Goal: Task Accomplishment & Management: Use online tool/utility

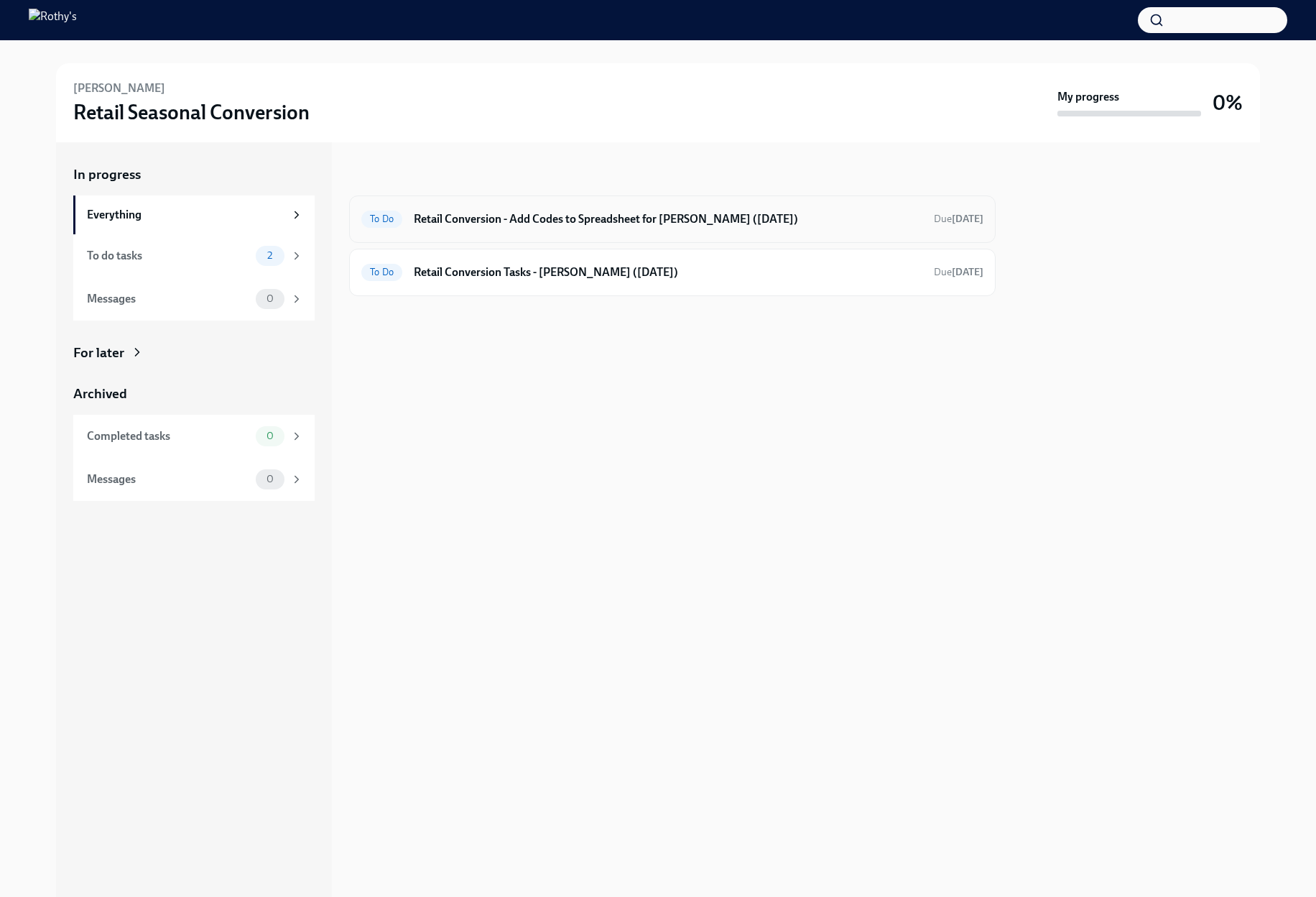
click at [557, 226] on div "To Do Retail Conversion - Add Codes to Spreadsheet for Shannon Alvira (09/01/20…" at bounding box center [672, 219] width 622 height 23
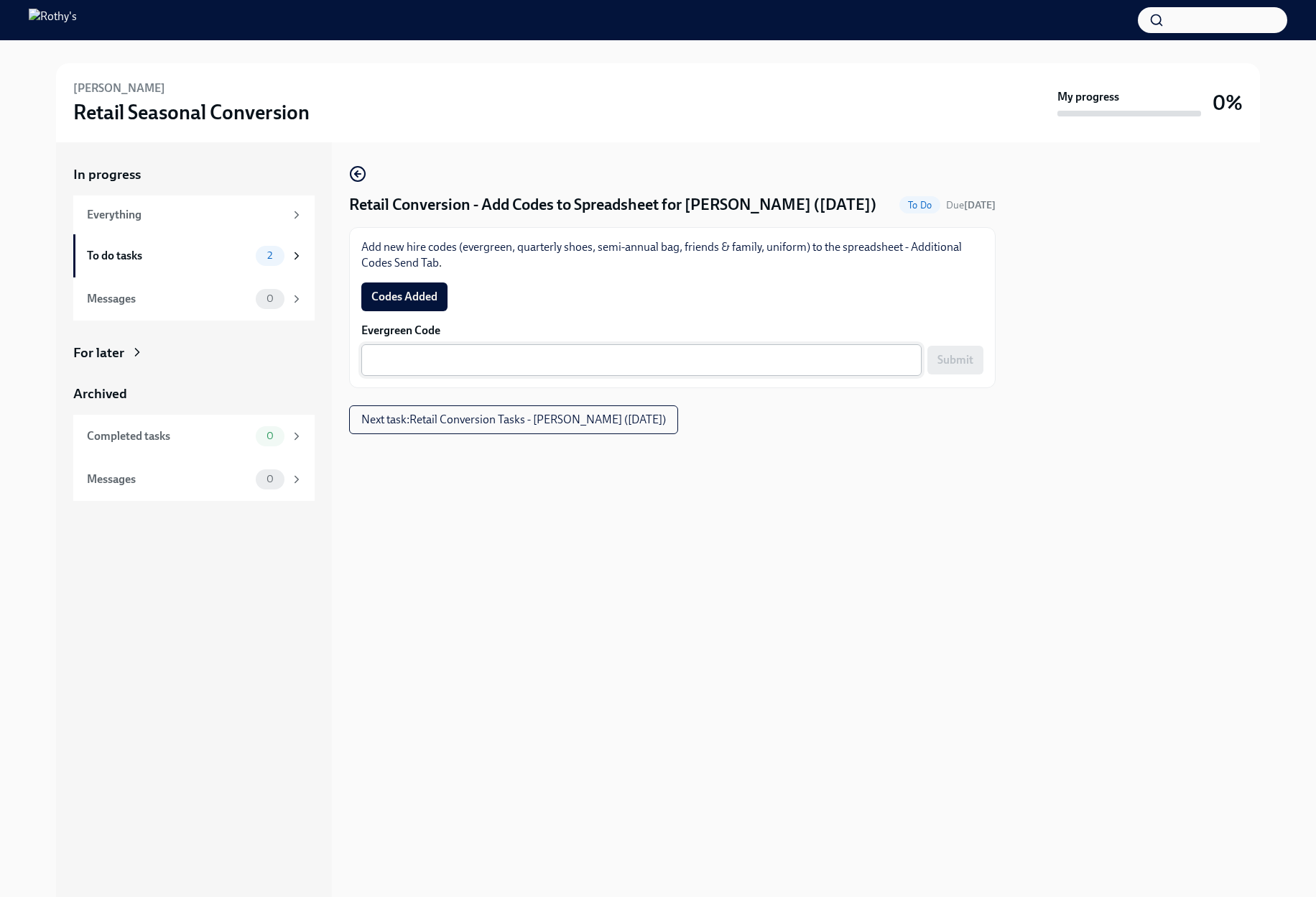
click at [472, 369] on textarea "Evergreen Code" at bounding box center [641, 360] width 543 height 17
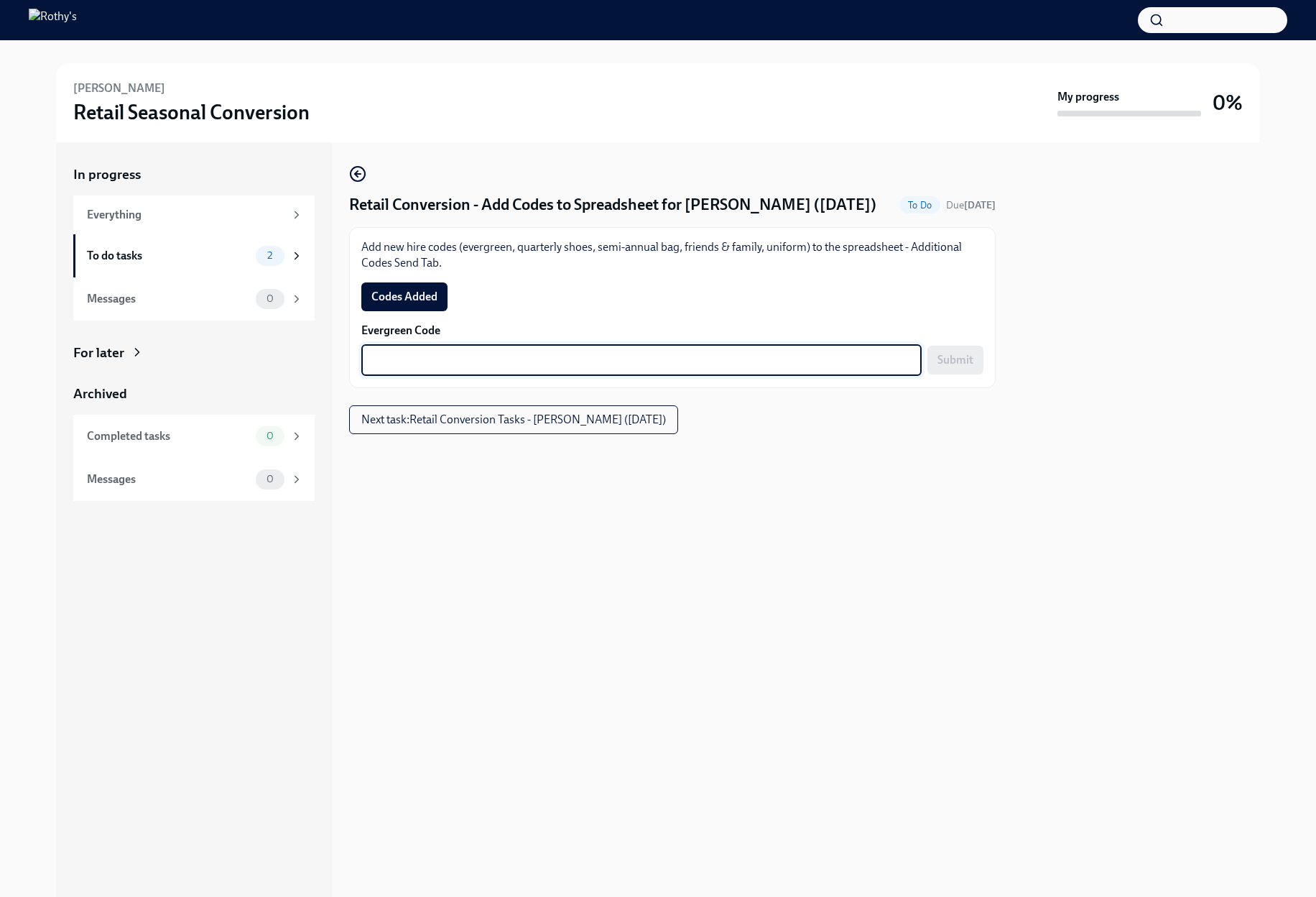
paste textarea "E-FF-SP8325"
type textarea "E-FF-SP8325"
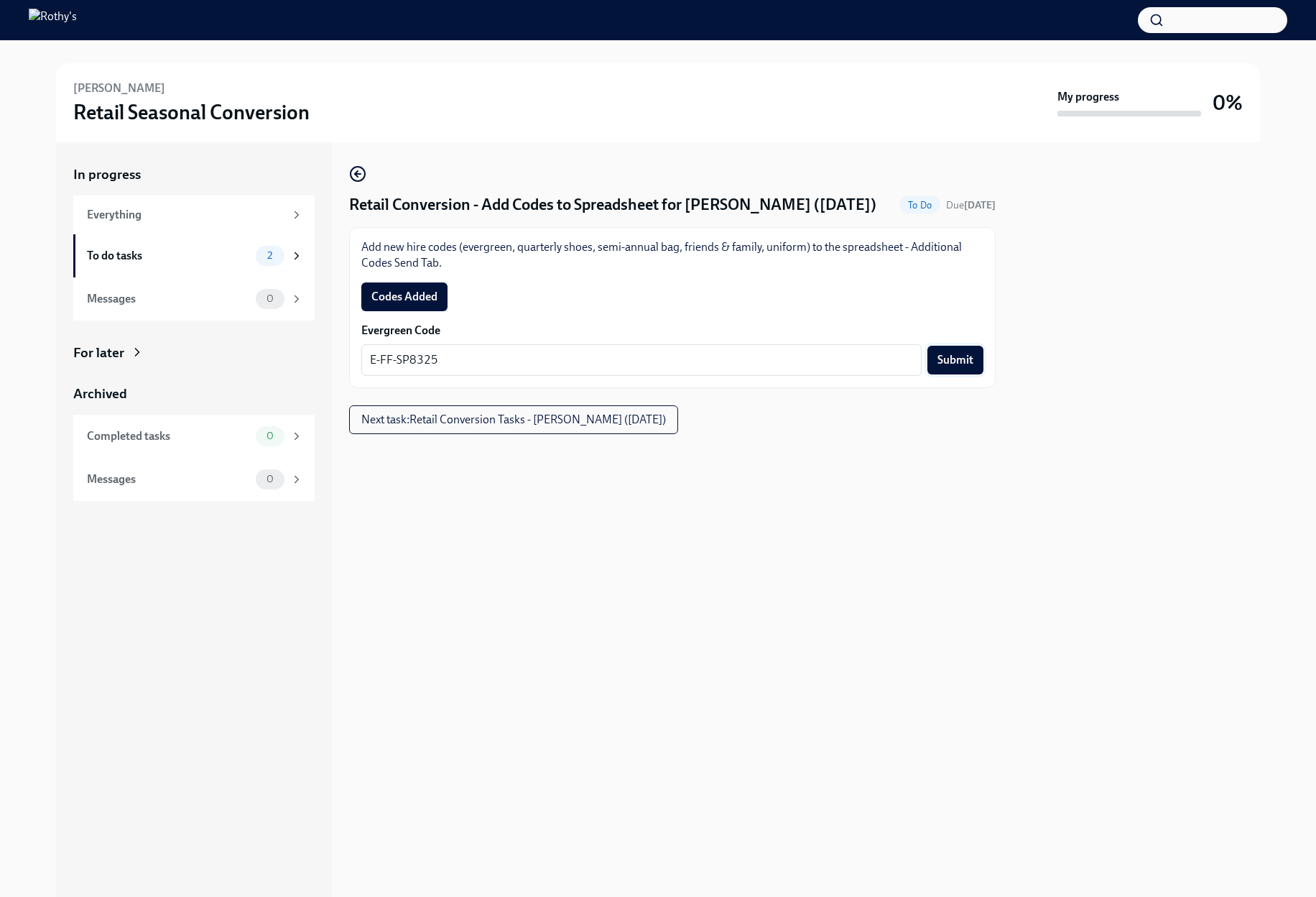
click at [962, 367] on span "Submit" at bounding box center [955, 360] width 36 height 14
click at [433, 304] on span "Codes Added" at bounding box center [404, 297] width 66 height 14
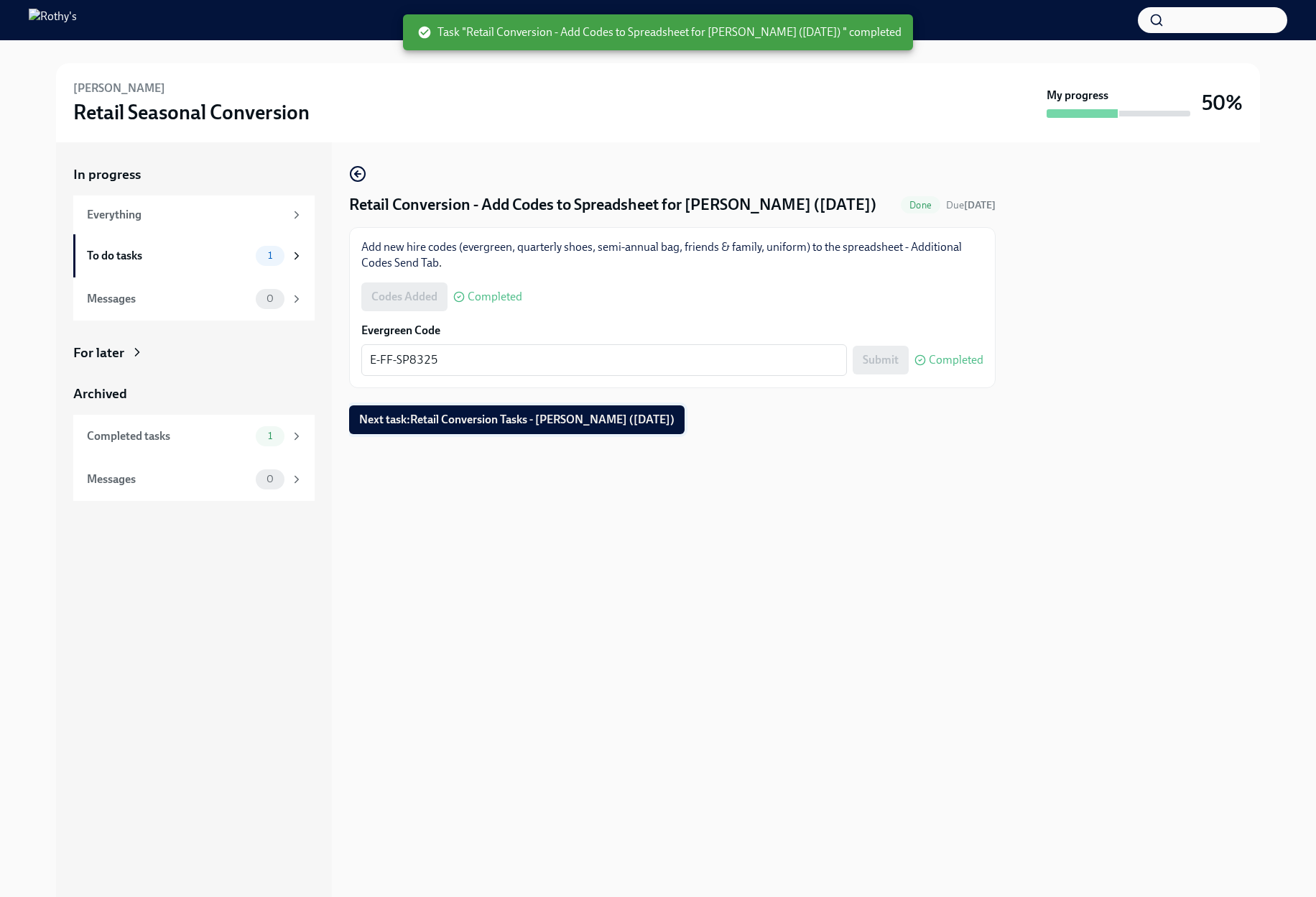
click at [539, 427] on span "Next task : Retail Conversion Tasks - Shannon Alvira (09/01/2025)" at bounding box center [517, 420] width 316 height 14
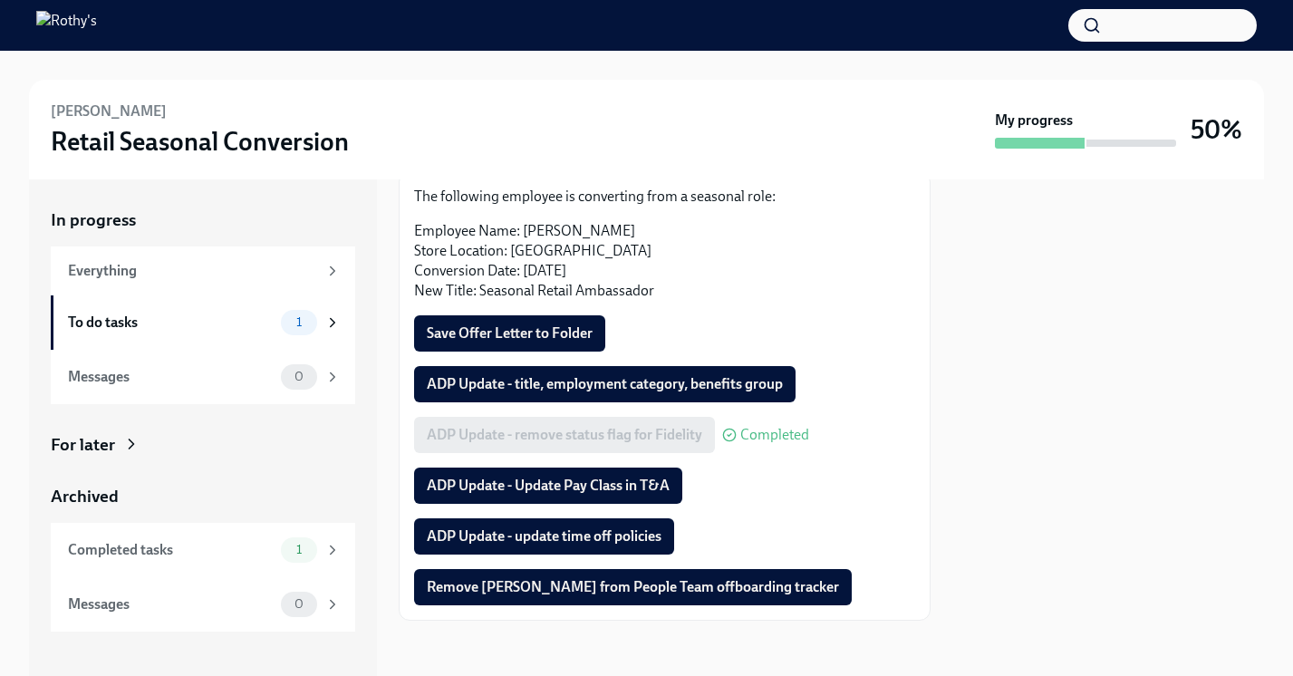
scroll to position [145, 0]
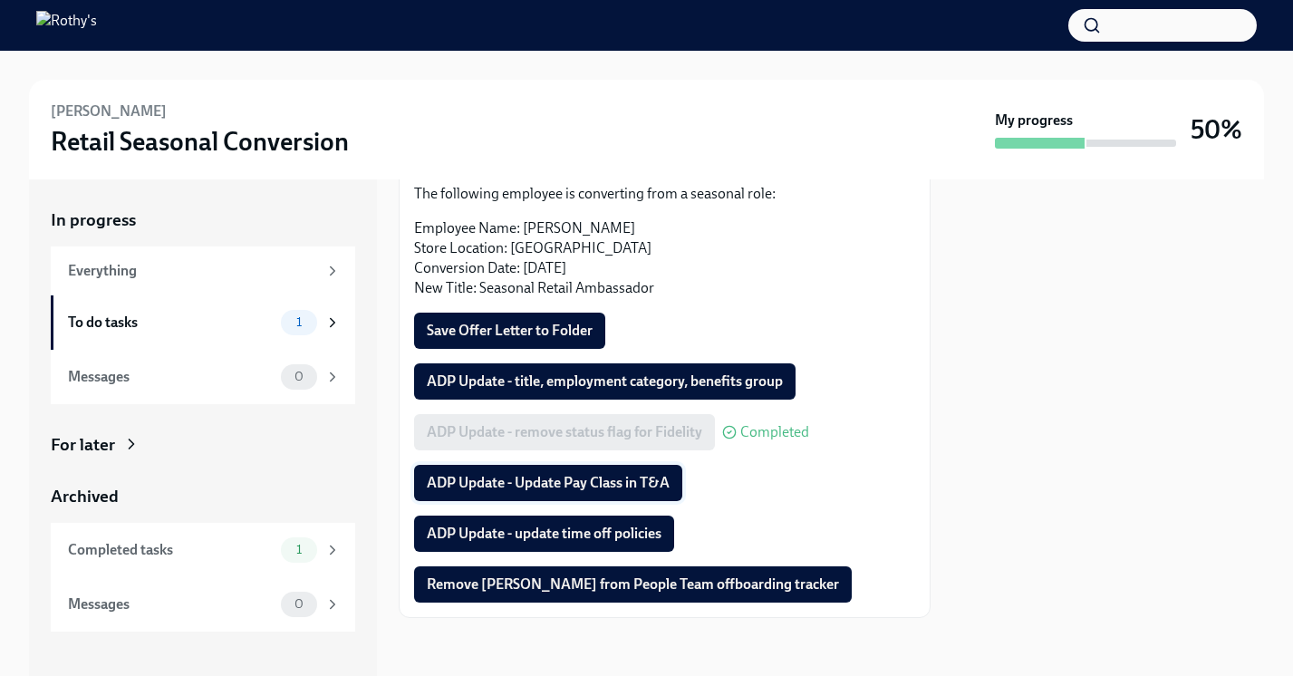
click at [524, 478] on span "ADP Update - Update Pay Class in T&A" at bounding box center [548, 483] width 243 height 18
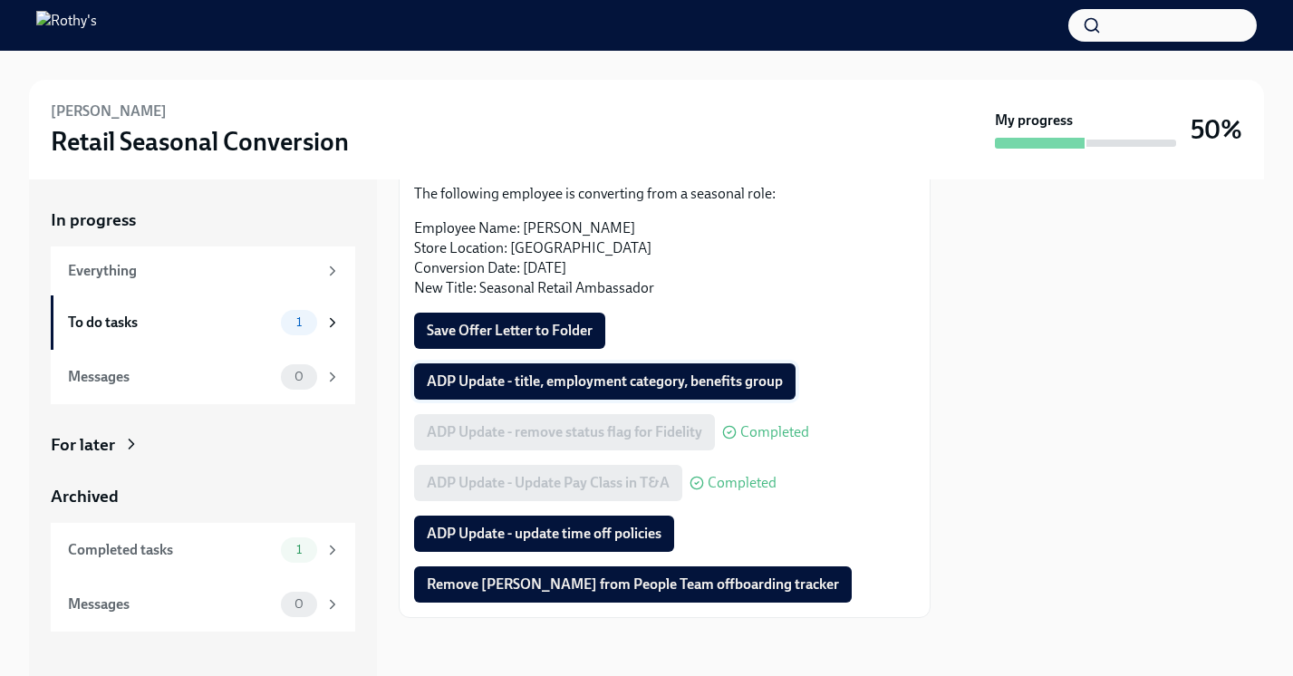
click at [710, 382] on span "ADP Update - title, employment category, benefits group" at bounding box center [605, 381] width 356 height 18
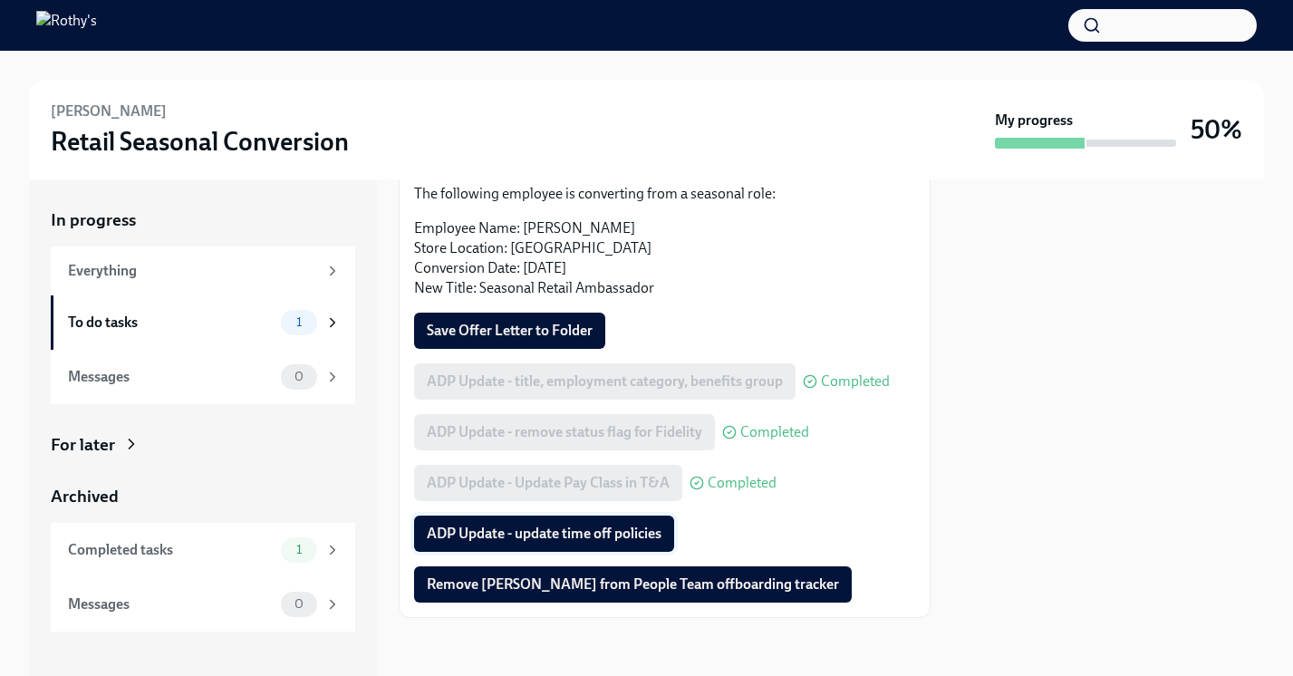
click at [594, 544] on button "ADP Update - update time off policies" at bounding box center [544, 534] width 260 height 36
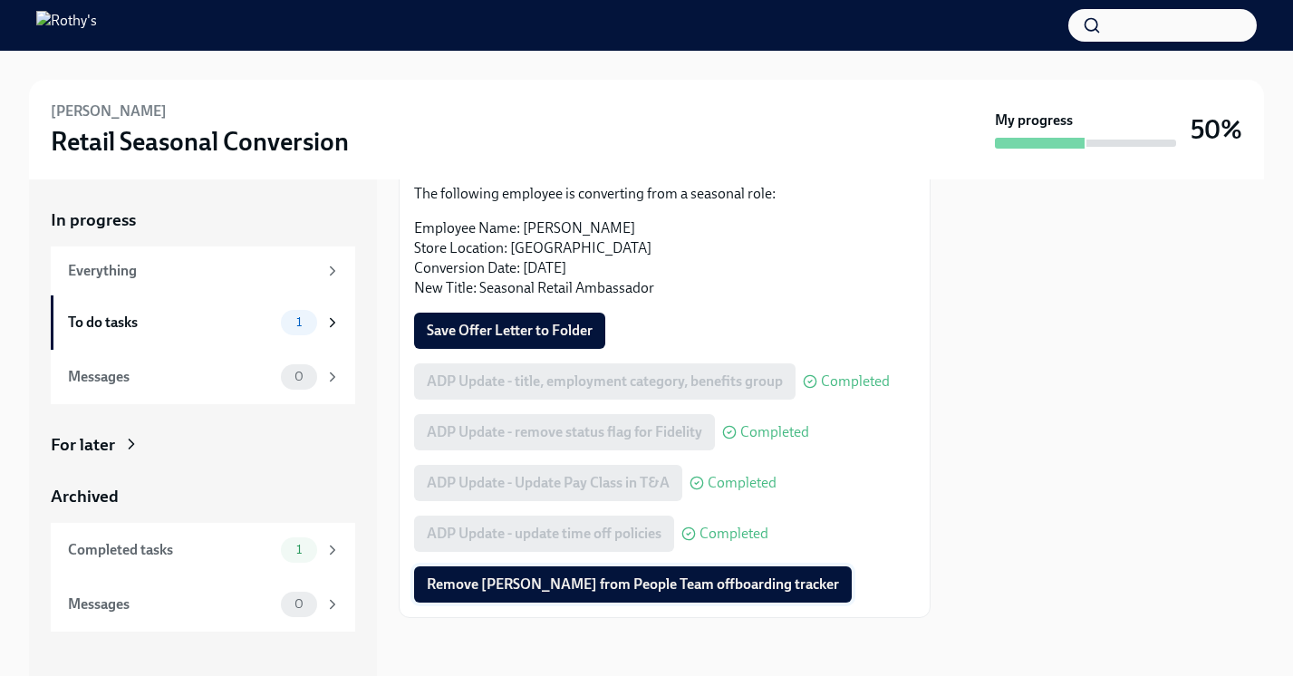
click at [757, 588] on span "Remove Shannon Alvira from People Team offboarding tracker" at bounding box center [633, 584] width 412 height 18
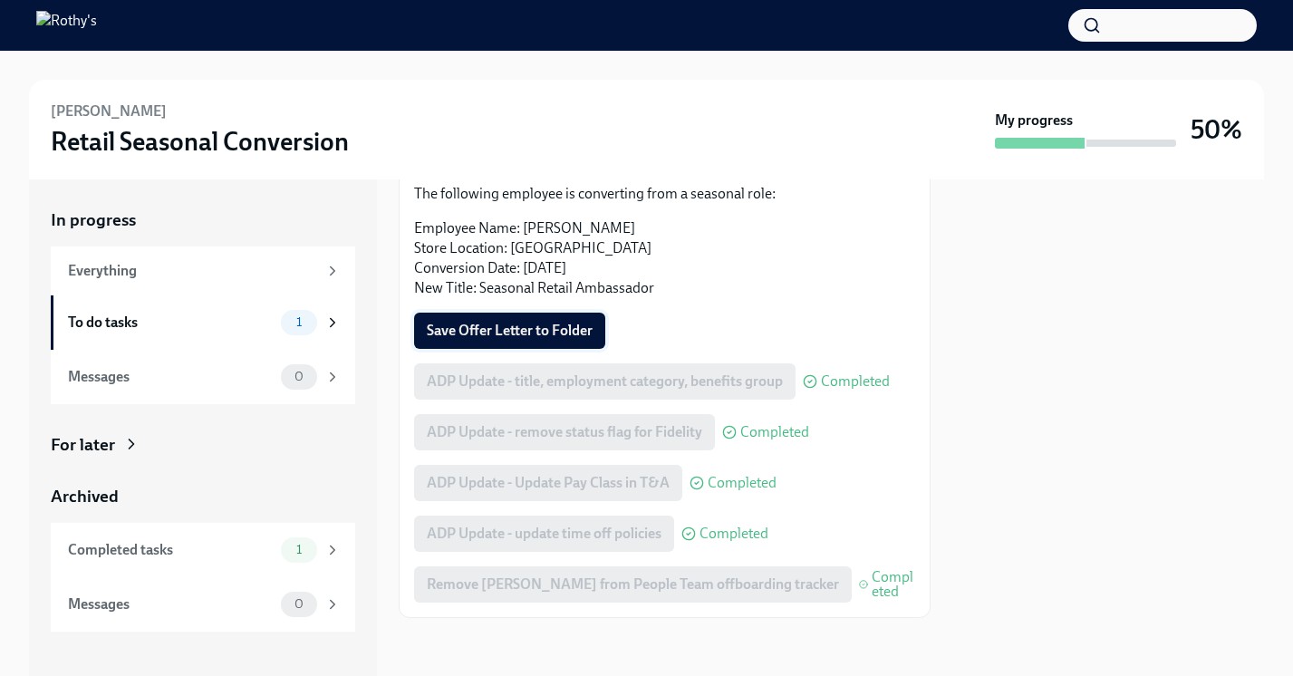
click at [504, 327] on span "Save Offer Letter to Folder" at bounding box center [510, 331] width 166 height 18
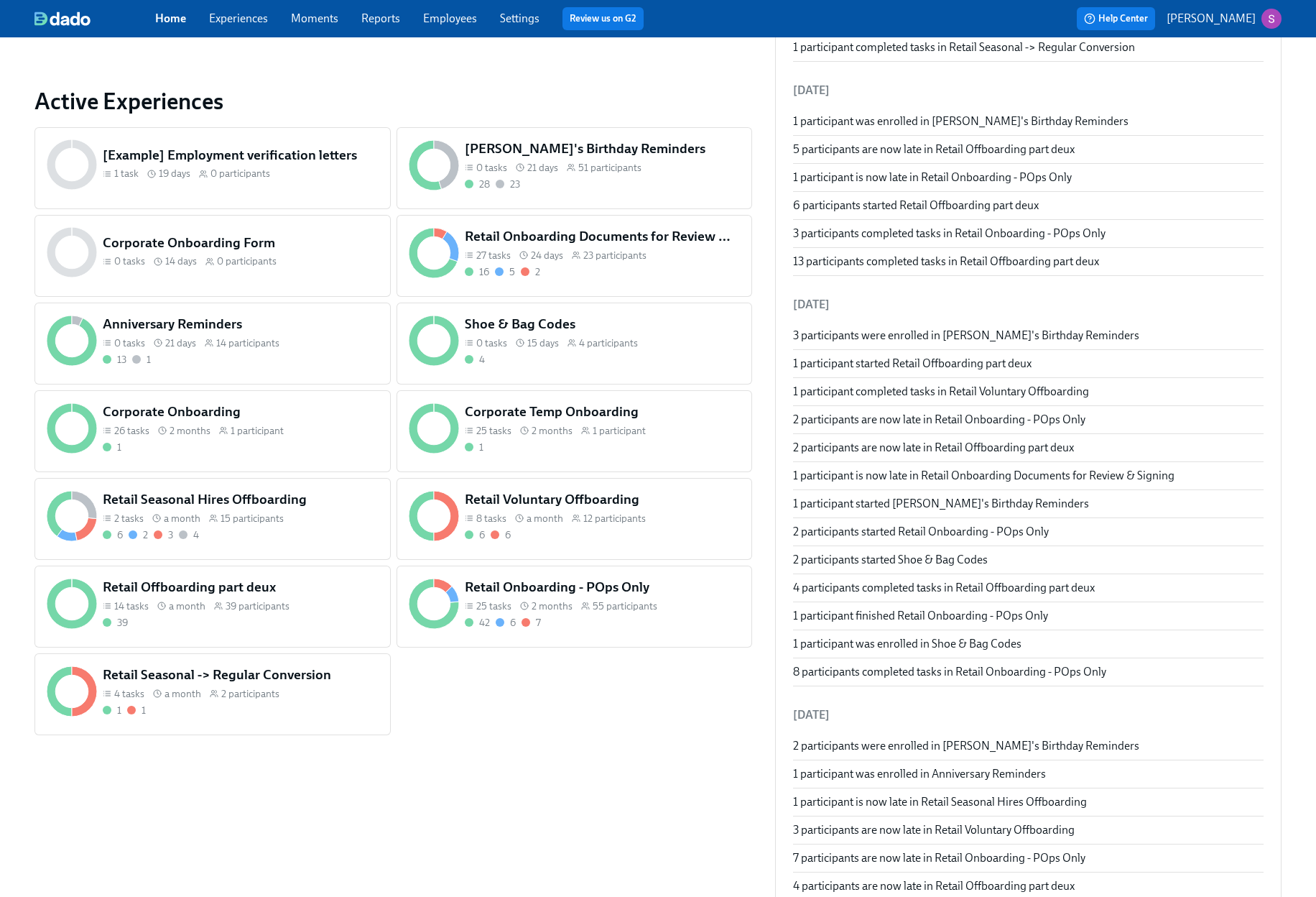
scroll to position [502, 0]
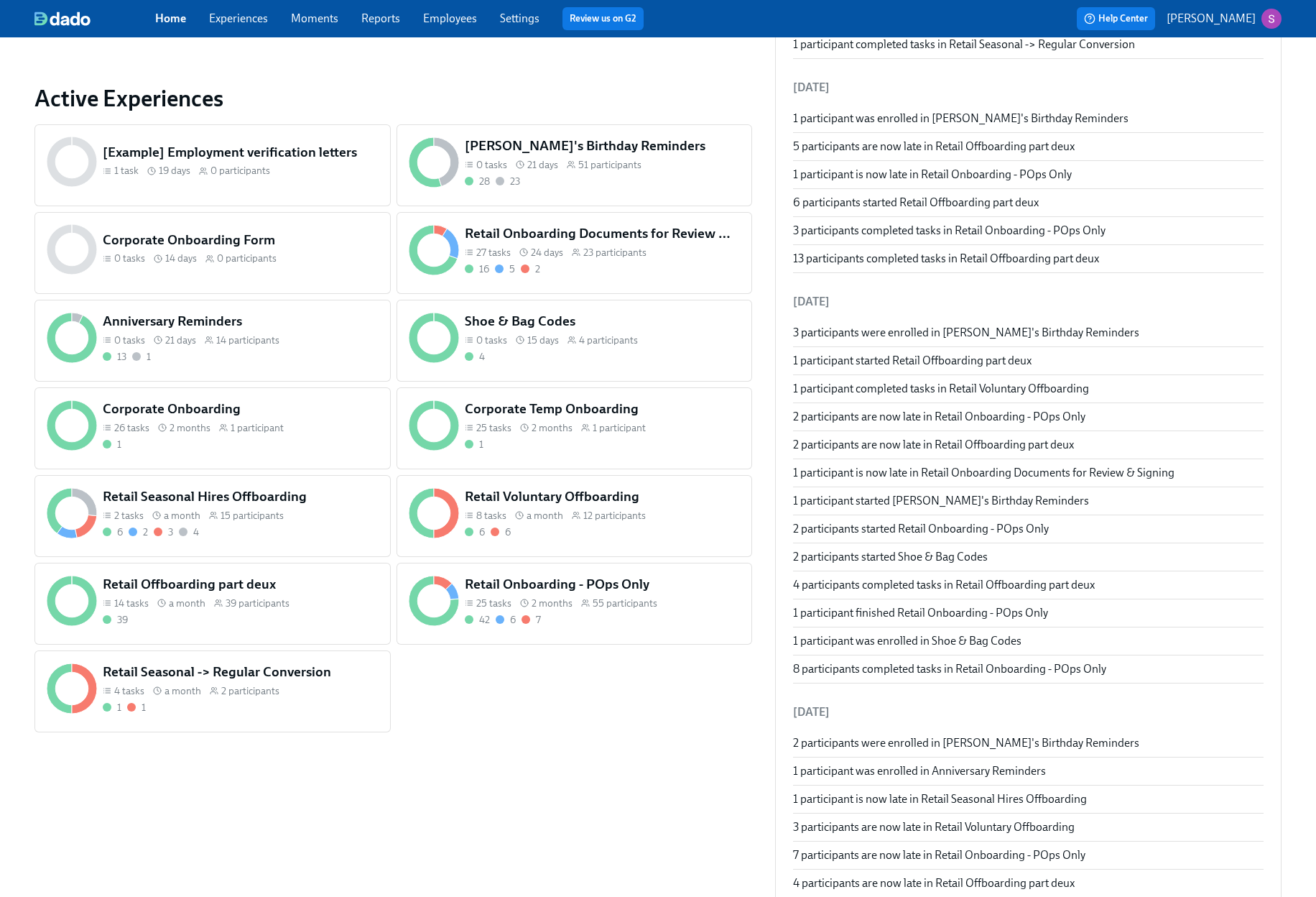
click at [322, 512] on div "2 tasks a month 15 participants" at bounding box center [240, 516] width 275 height 13
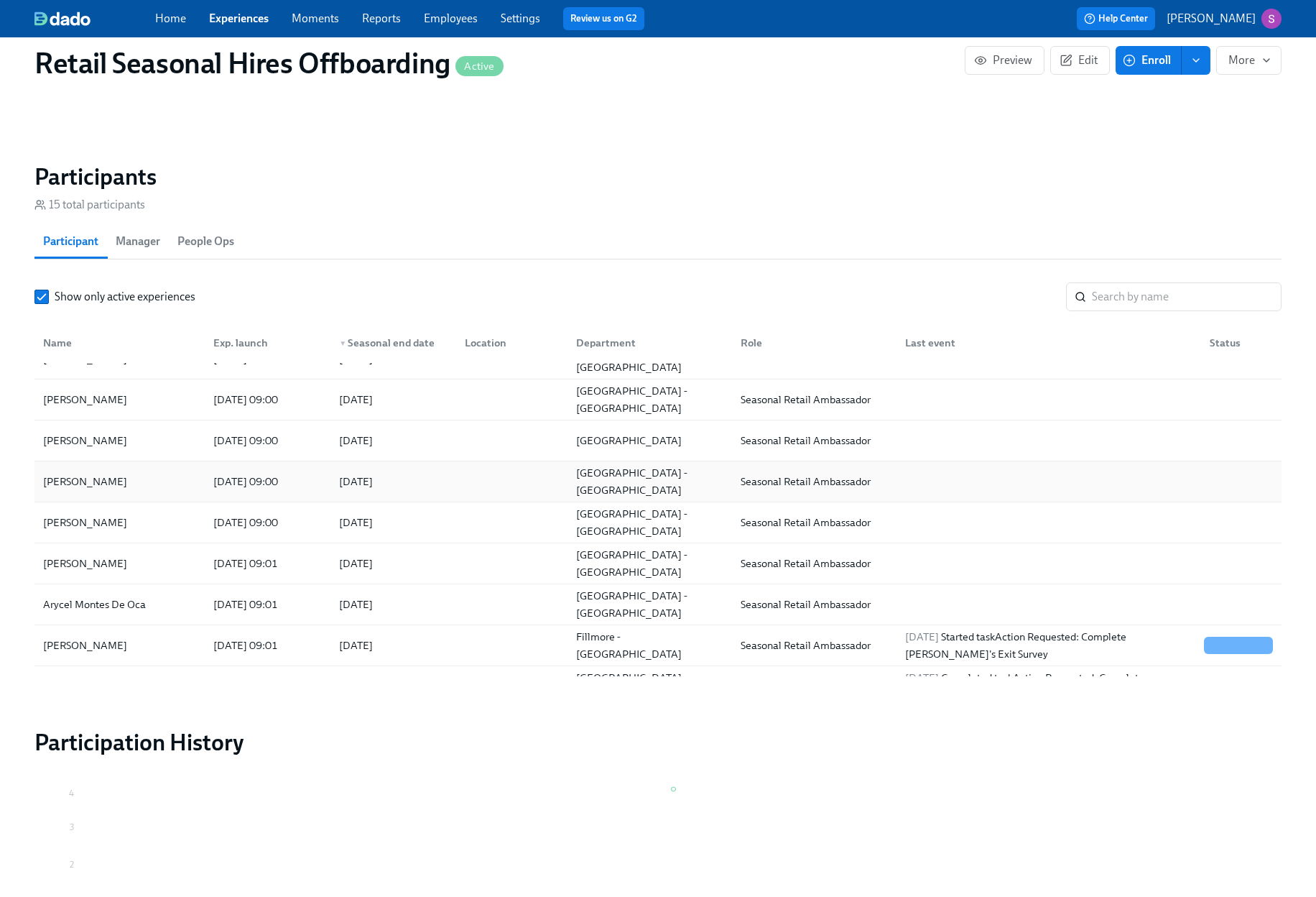
scroll to position [29, 0]
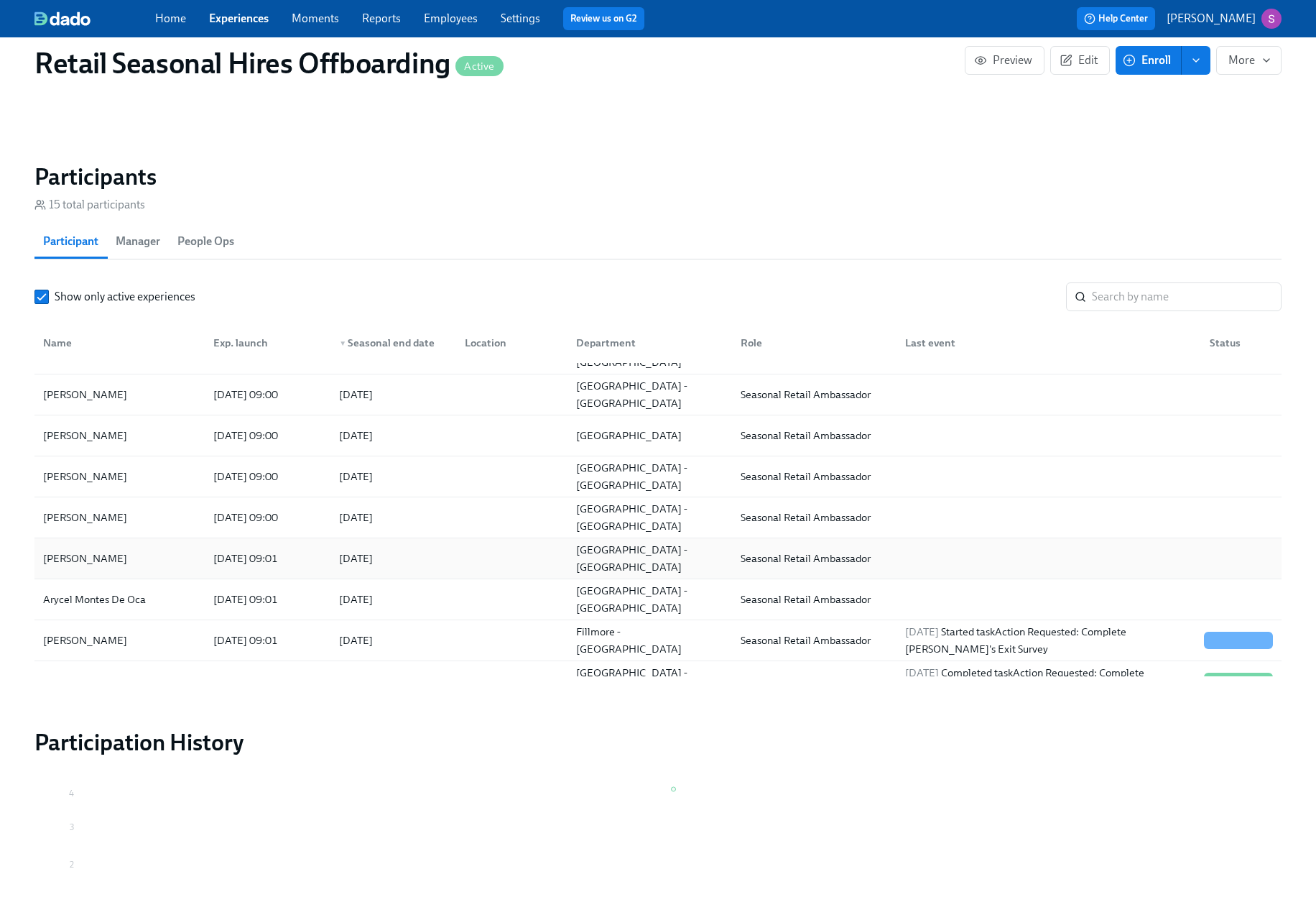
click at [166, 574] on div "Shannon Alvira 2025/08/24 09:01 2025/09/07 Fifth Avenue - NY Seasonal Retail Am…" at bounding box center [657, 559] width 1247 height 41
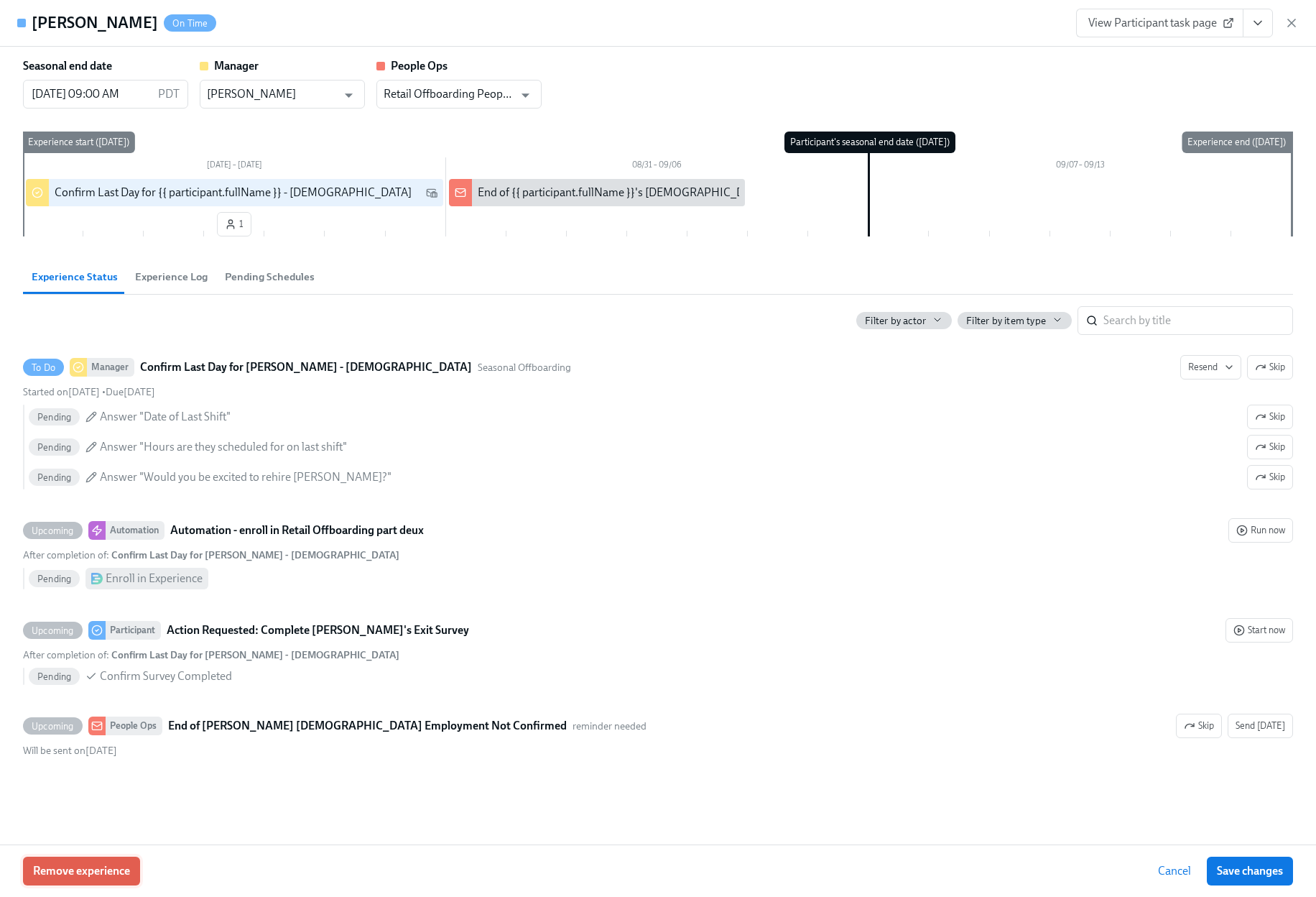
click at [119, 873] on span "Remove experience" at bounding box center [82, 871] width 97 height 14
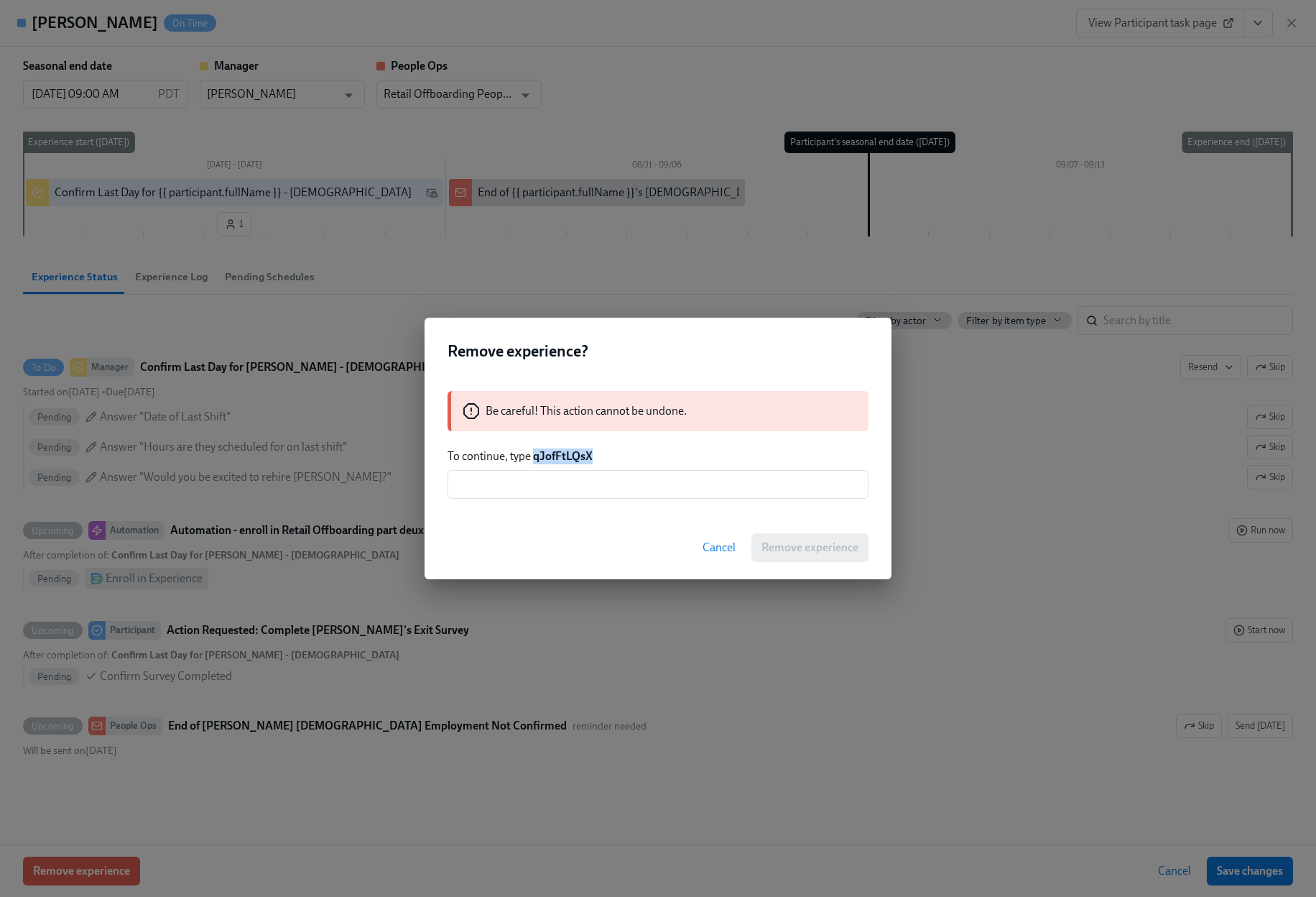
drag, startPoint x: 593, startPoint y: 448, endPoint x: 535, endPoint y: 456, distance: 58.5
click at [535, 456] on p "To continue, type qJofFtLQsX" at bounding box center [658, 456] width 421 height 16
copy strong "qJofFtLQsX"
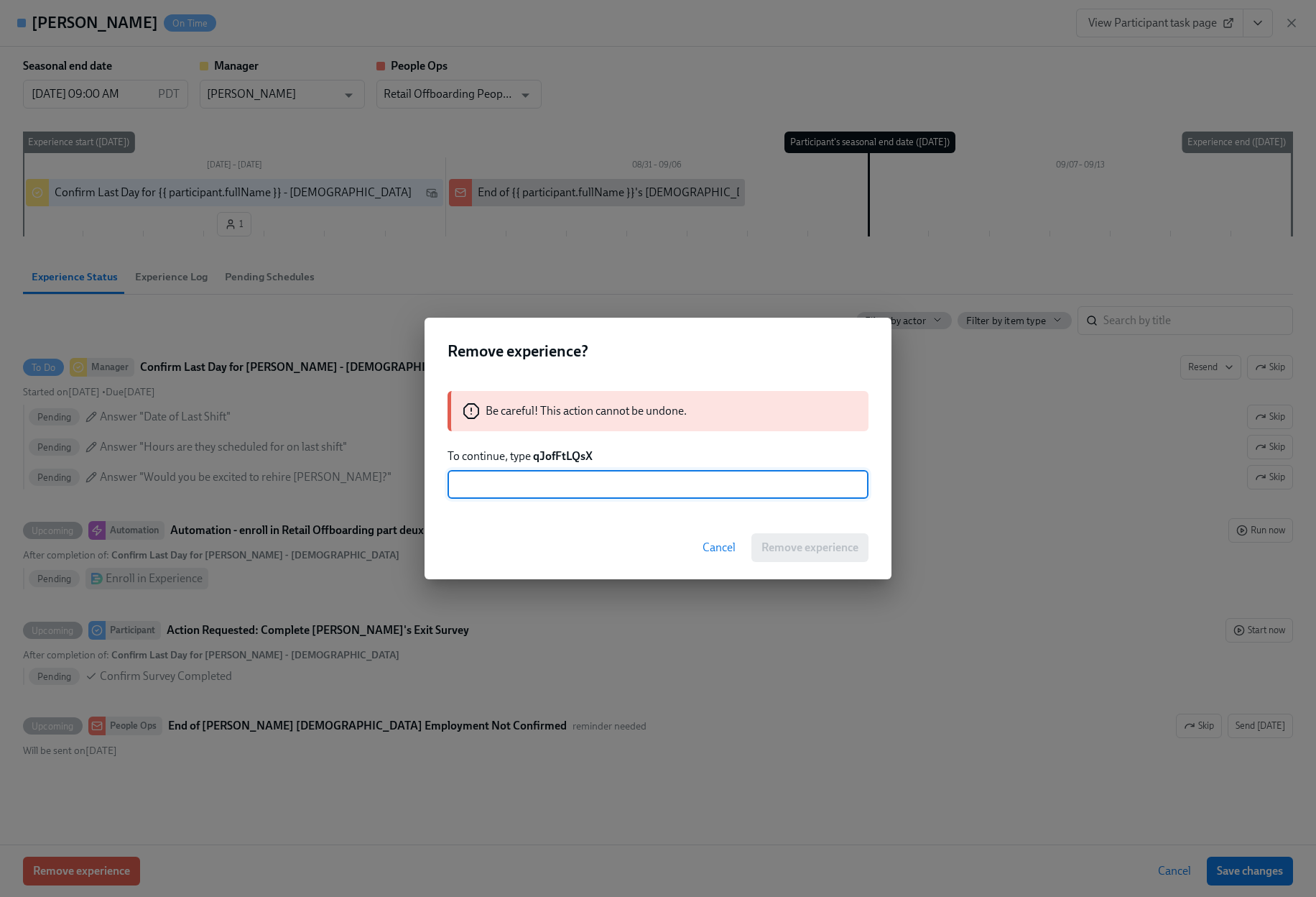
click at [541, 490] on input "text" at bounding box center [658, 485] width 421 height 29
paste input "qJofFtLQsX"
type input "qJofFtLQsX"
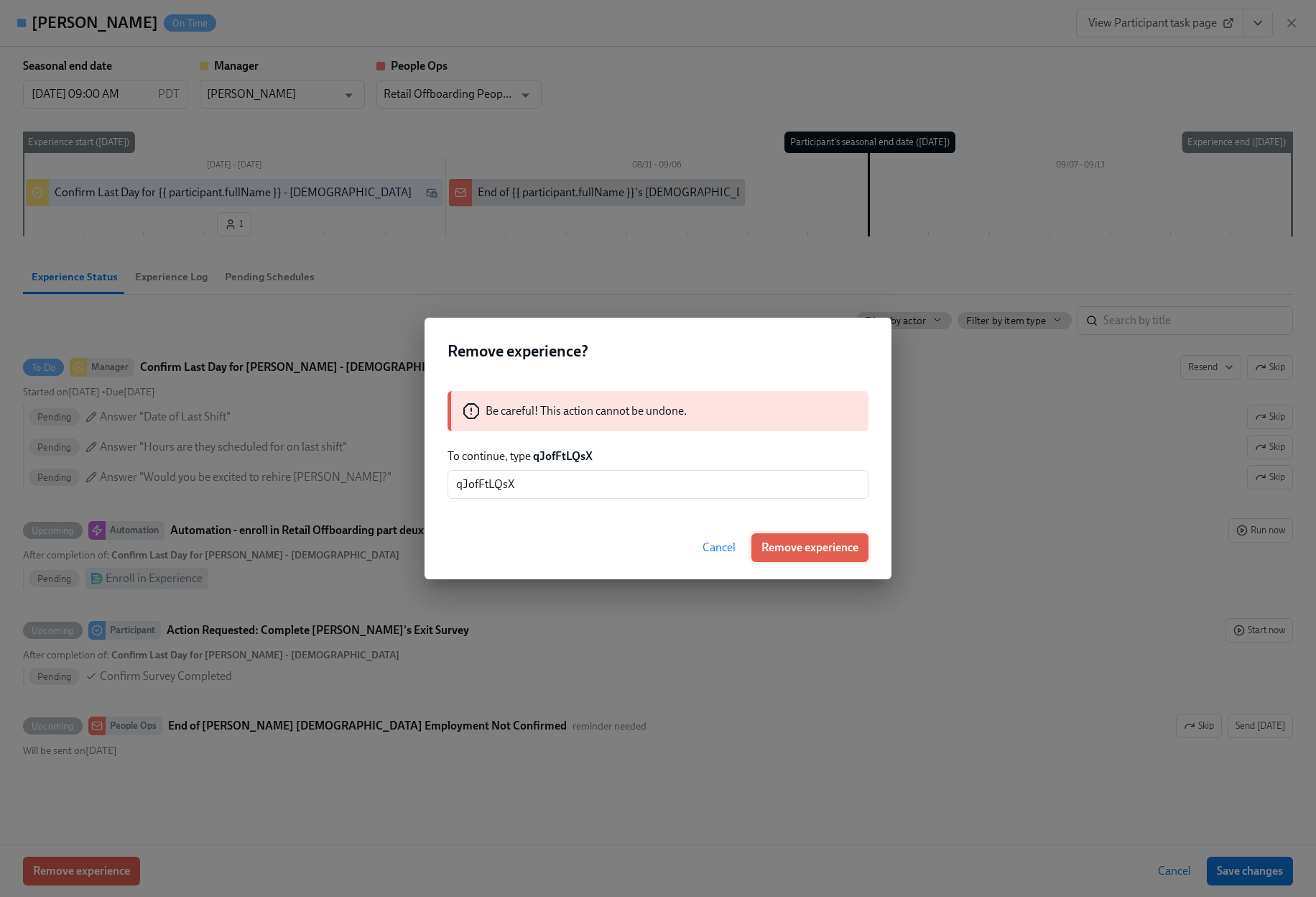
click at [824, 551] on span "Remove experience" at bounding box center [810, 547] width 97 height 14
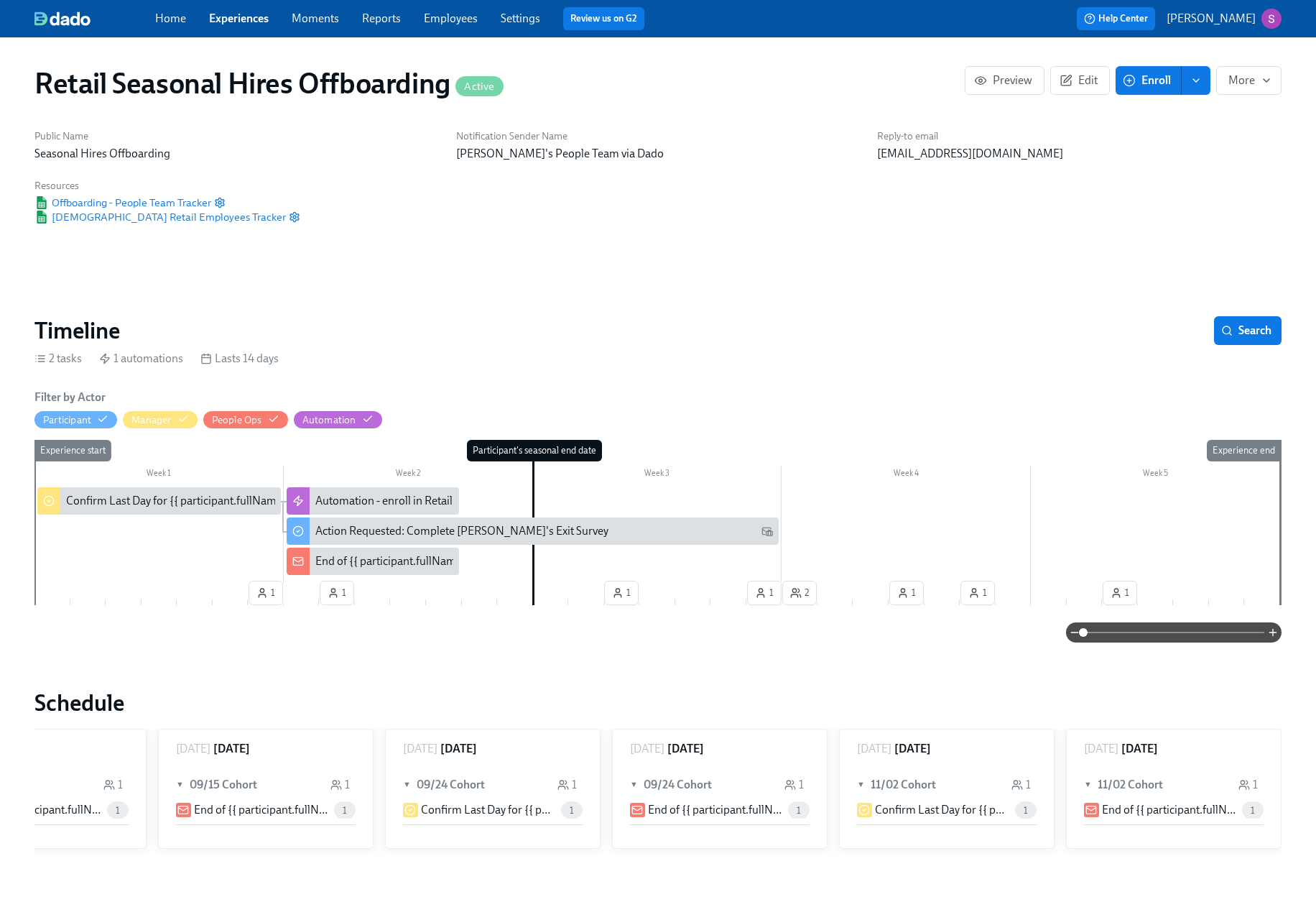
scroll to position [0, 3963]
